Goal: Communication & Community: Answer question/provide support

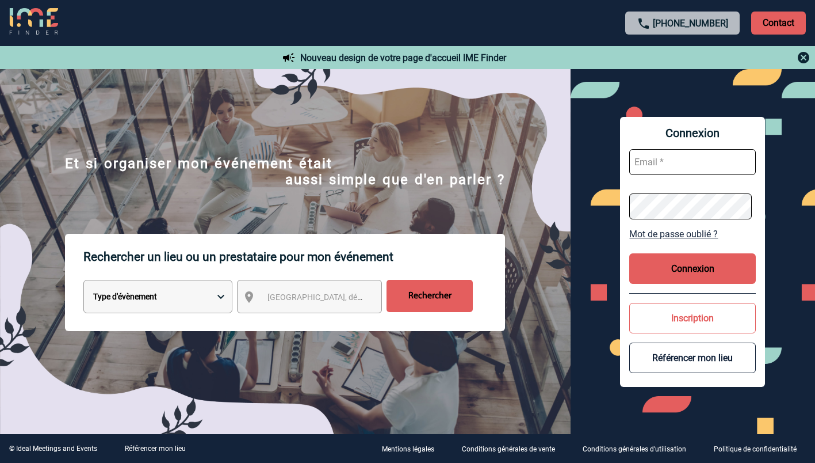
click at [661, 168] on input "text" at bounding box center [693, 162] width 127 height 26
click at [639, 159] on input "text" at bounding box center [693, 162] width 127 height 26
type input "ketty.danican@capgemini.com"
click at [672, 273] on button "Connexion" at bounding box center [693, 268] width 127 height 30
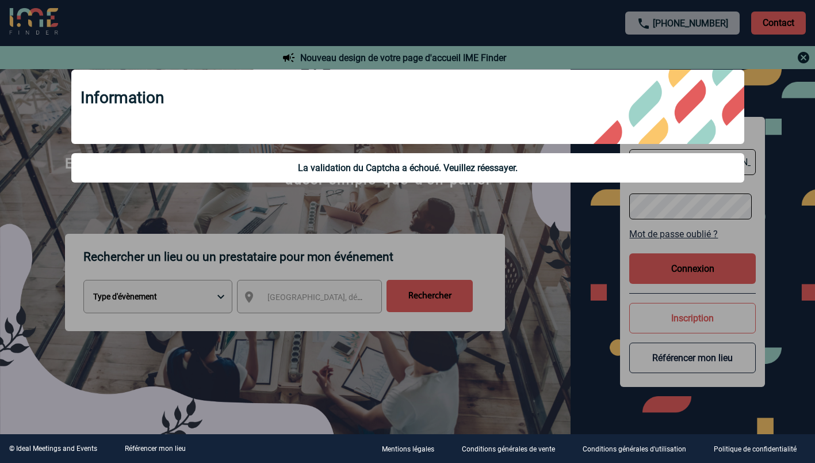
click at [672, 273] on div at bounding box center [407, 231] width 815 height 463
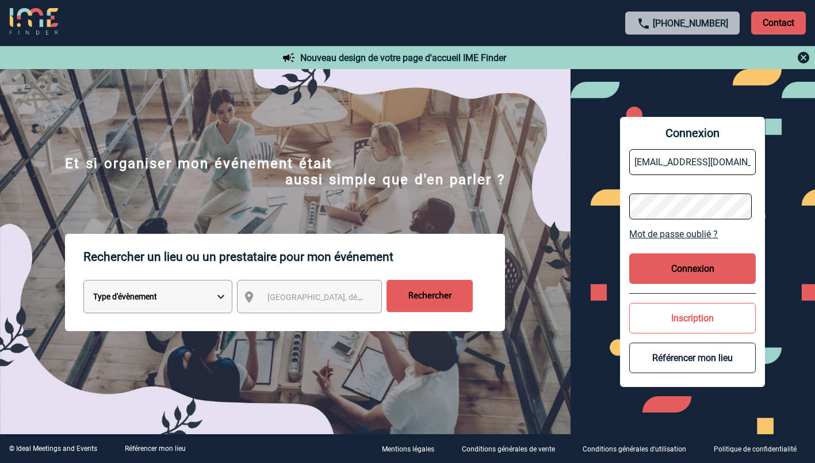
click at [681, 269] on button "Connexion" at bounding box center [693, 268] width 127 height 30
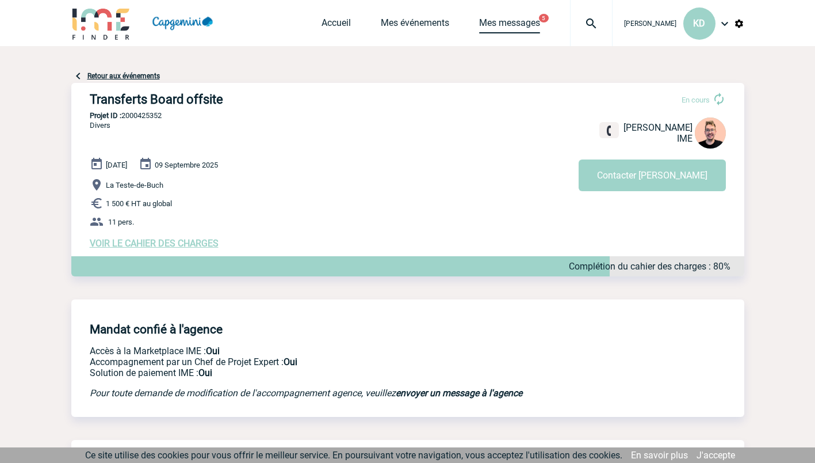
click at [529, 18] on link "Mes messages" at bounding box center [509, 25] width 61 height 16
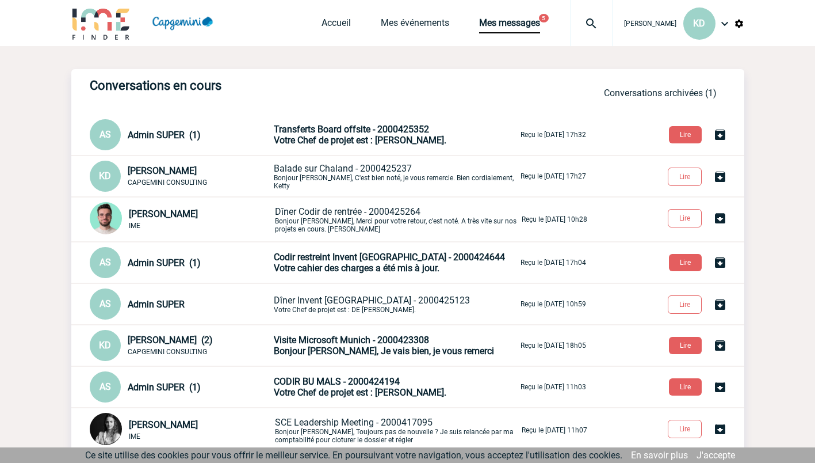
click at [447, 139] on span "Votre Chef de projet est : [PERSON_NAME]." at bounding box center [360, 140] width 173 height 11
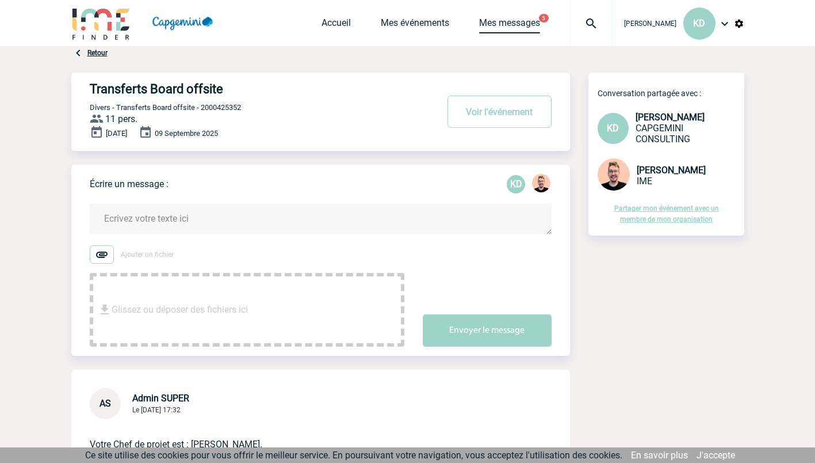
click at [505, 19] on link "Mes messages" at bounding box center [509, 25] width 61 height 16
